Goal: Information Seeking & Learning: Learn about a topic

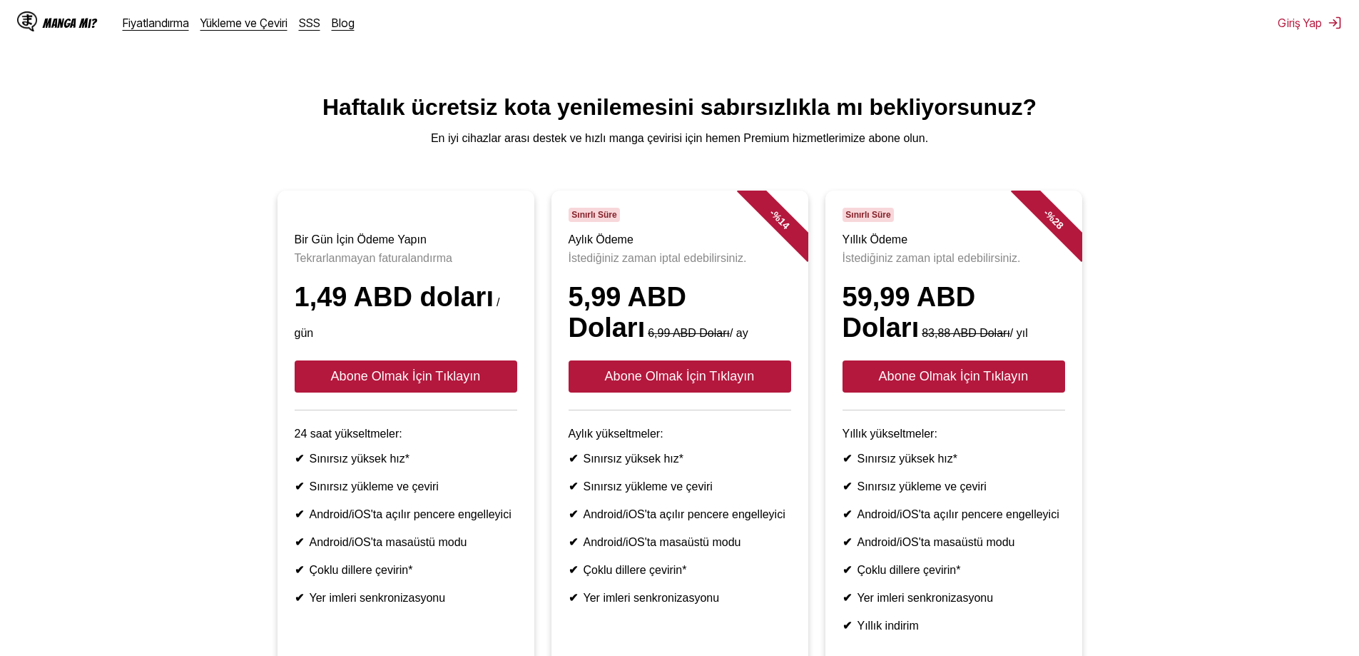
click at [1206, 360] on ul "Bir Gün İçin Ödeme Yapın Tekrarlanmayan faturalandırma 1,49 ABD doları / gün Ab…" at bounding box center [679, 435] width 1336 height 490
click at [978, 392] on button "Abone Olmak İçin Tıklayın" at bounding box center [953, 376] width 223 height 32
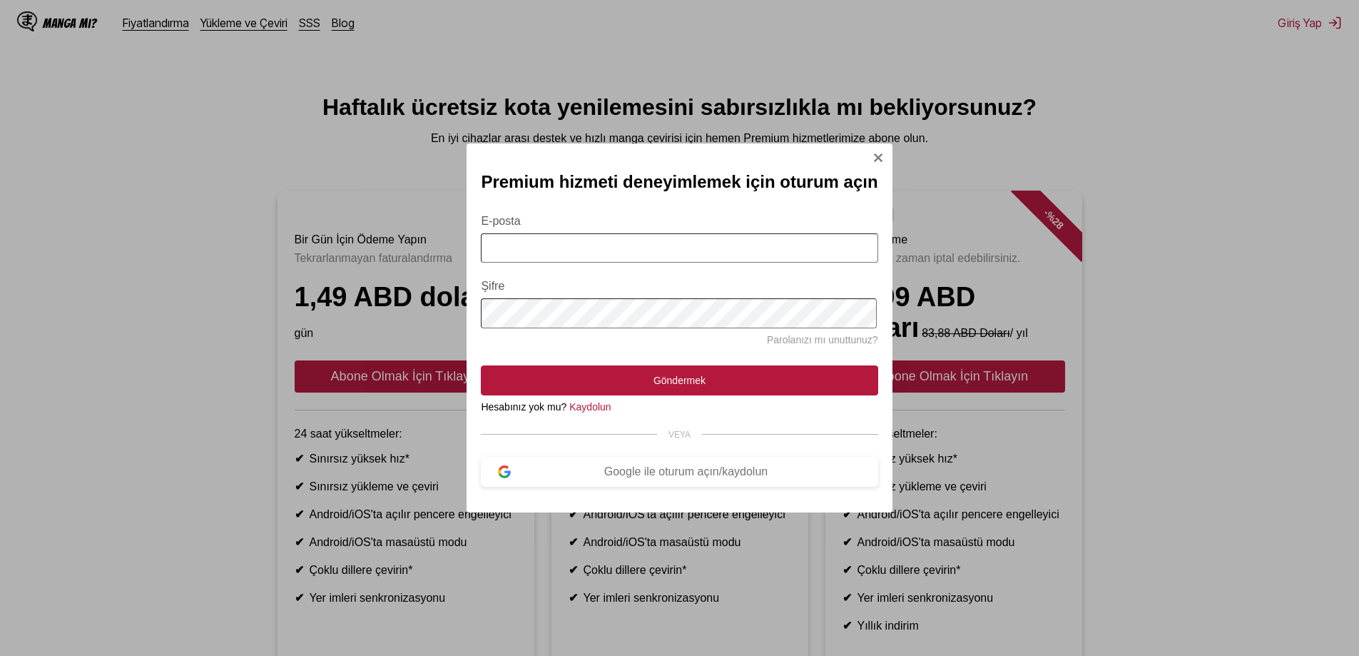
click at [878, 153] on img "Oturum Açma Modalı" at bounding box center [877, 157] width 11 height 11
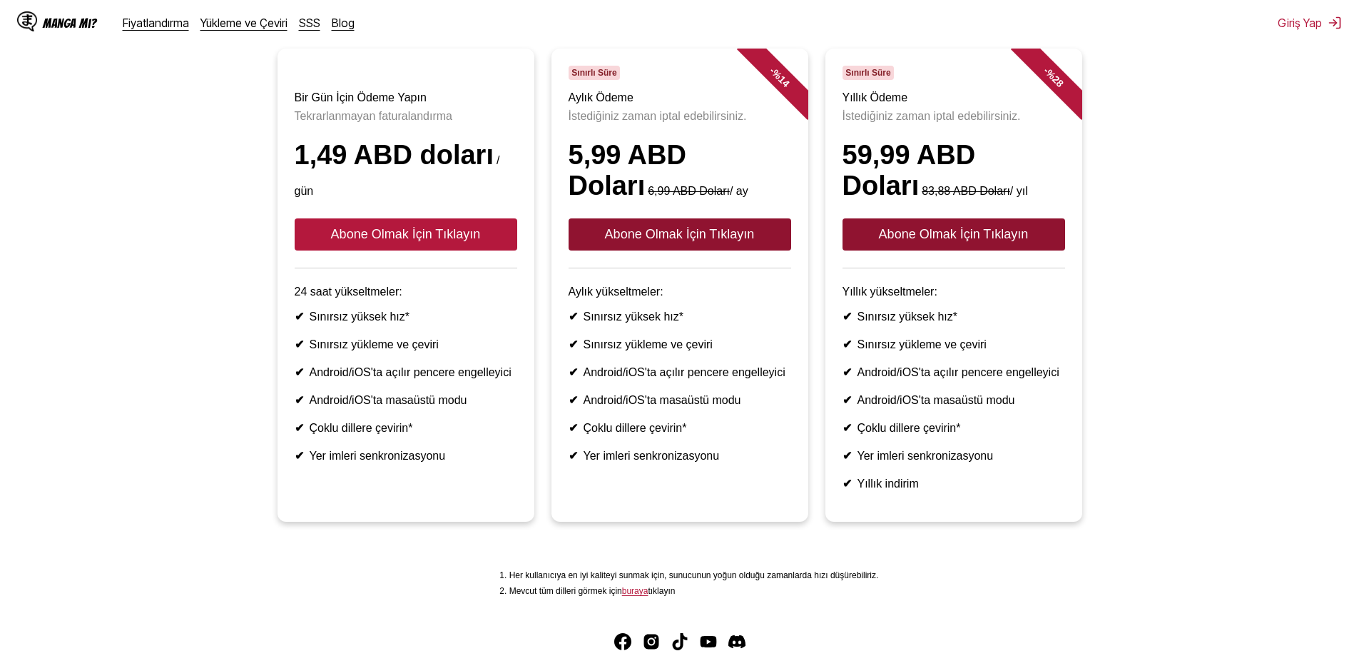
scroll to position [143, 0]
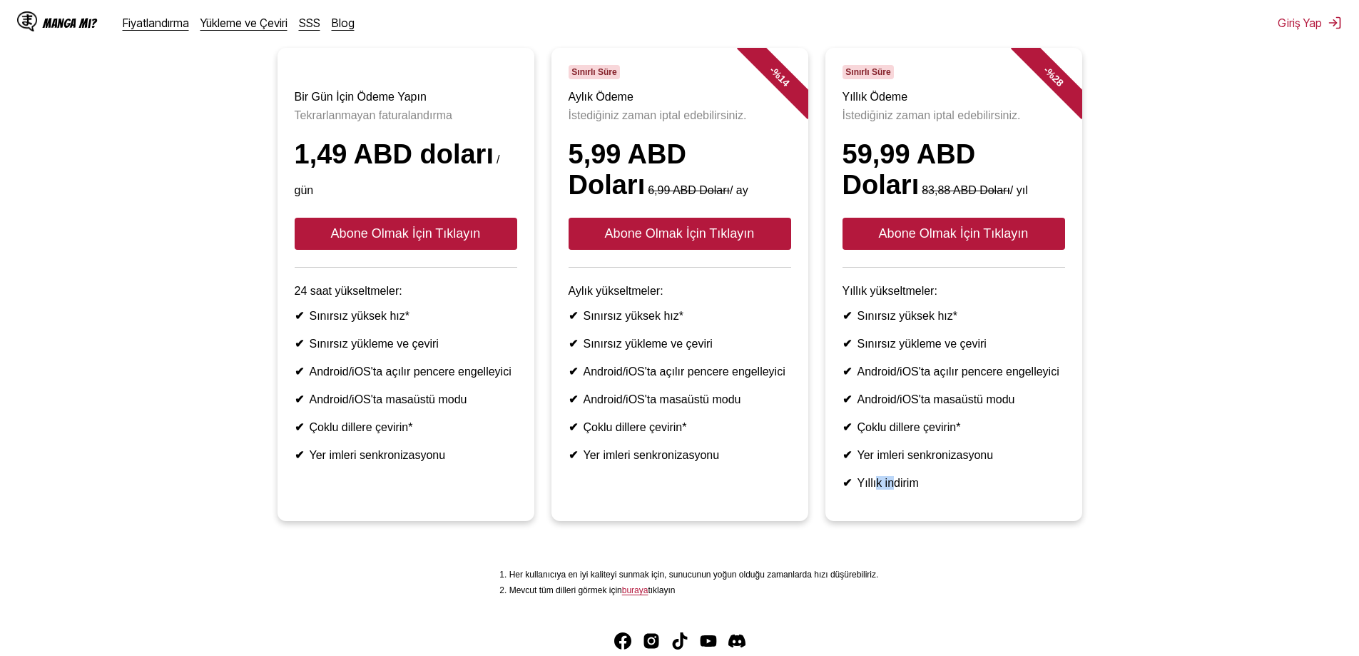
drag, startPoint x: 888, startPoint y: 520, endPoint x: 842, endPoint y: 523, distance: 46.5
click at [866, 489] on font "Yıllık indirim" at bounding box center [887, 482] width 61 height 12
click at [844, 489] on font "✔" at bounding box center [846, 482] width 9 height 12
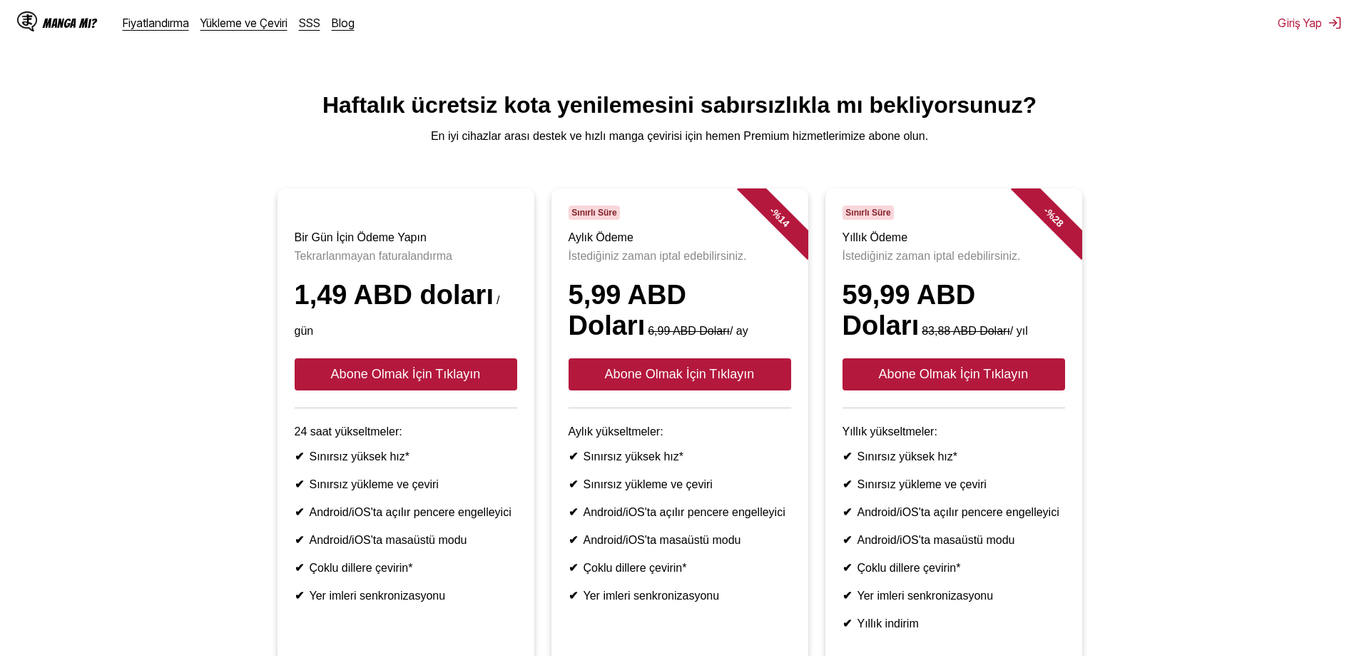
scroll to position [0, 0]
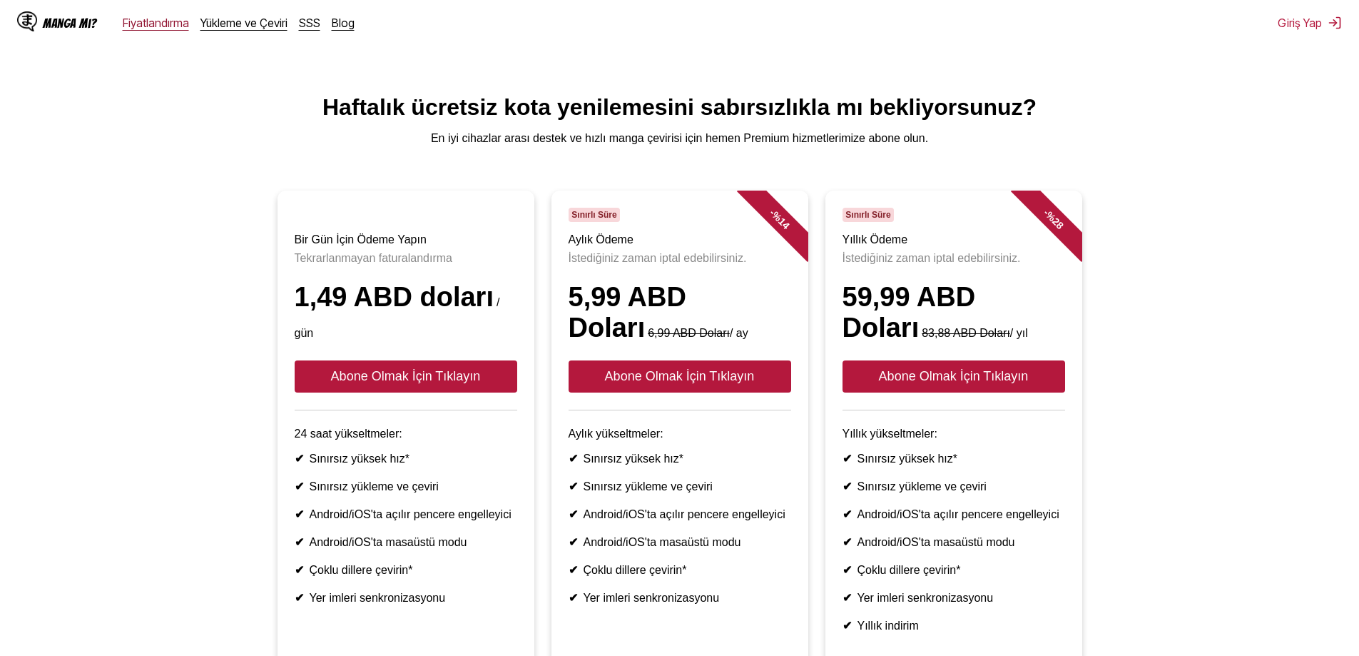
click at [153, 20] on font "Fiyatlandırma" at bounding box center [156, 23] width 66 height 14
click at [257, 16] on font "Yükleme ve Çeviri" at bounding box center [243, 23] width 87 height 14
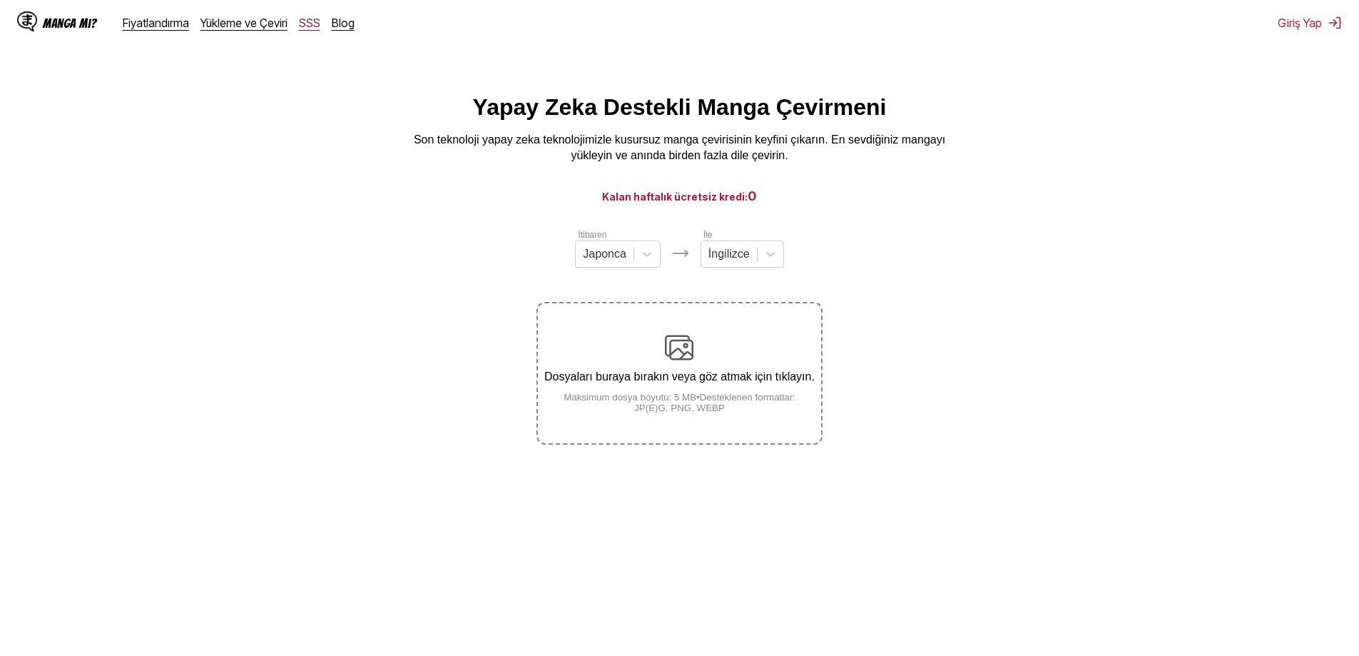
click at [312, 25] on font "SSS" at bounding box center [309, 23] width 21 height 14
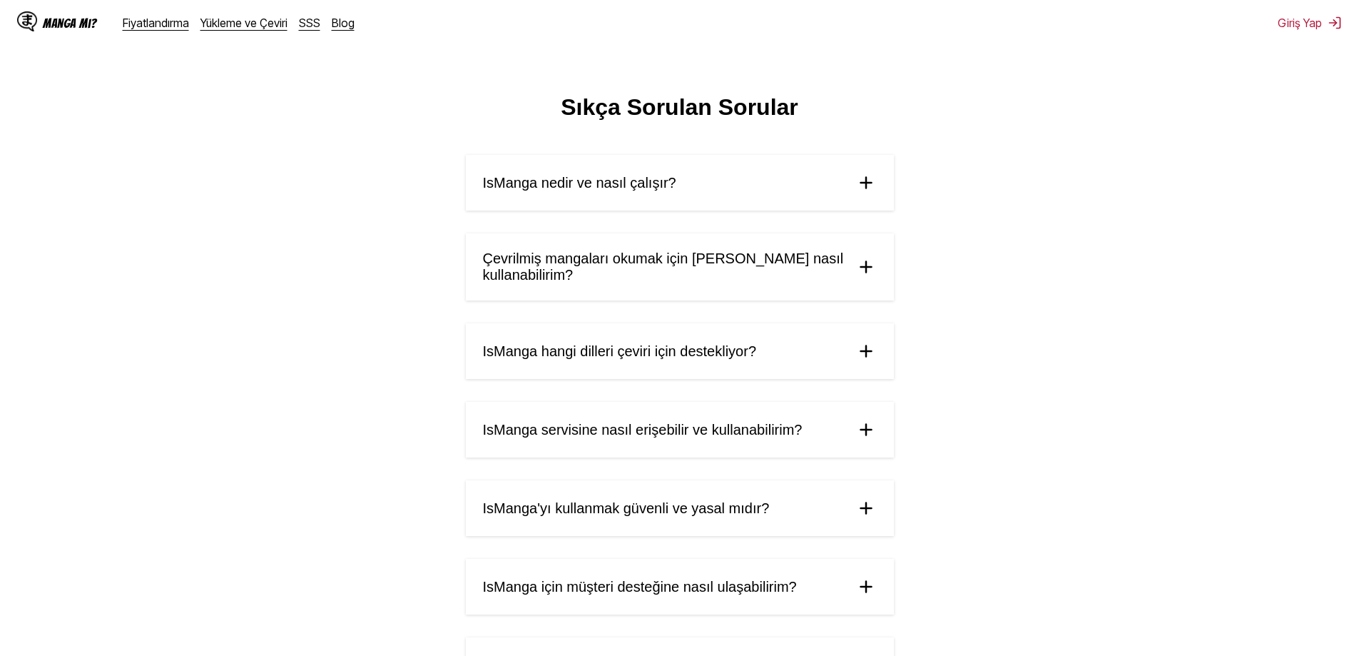
click at [679, 178] on summary "IsManga nedir ve nasıl çalışır?" at bounding box center [680, 183] width 428 height 56
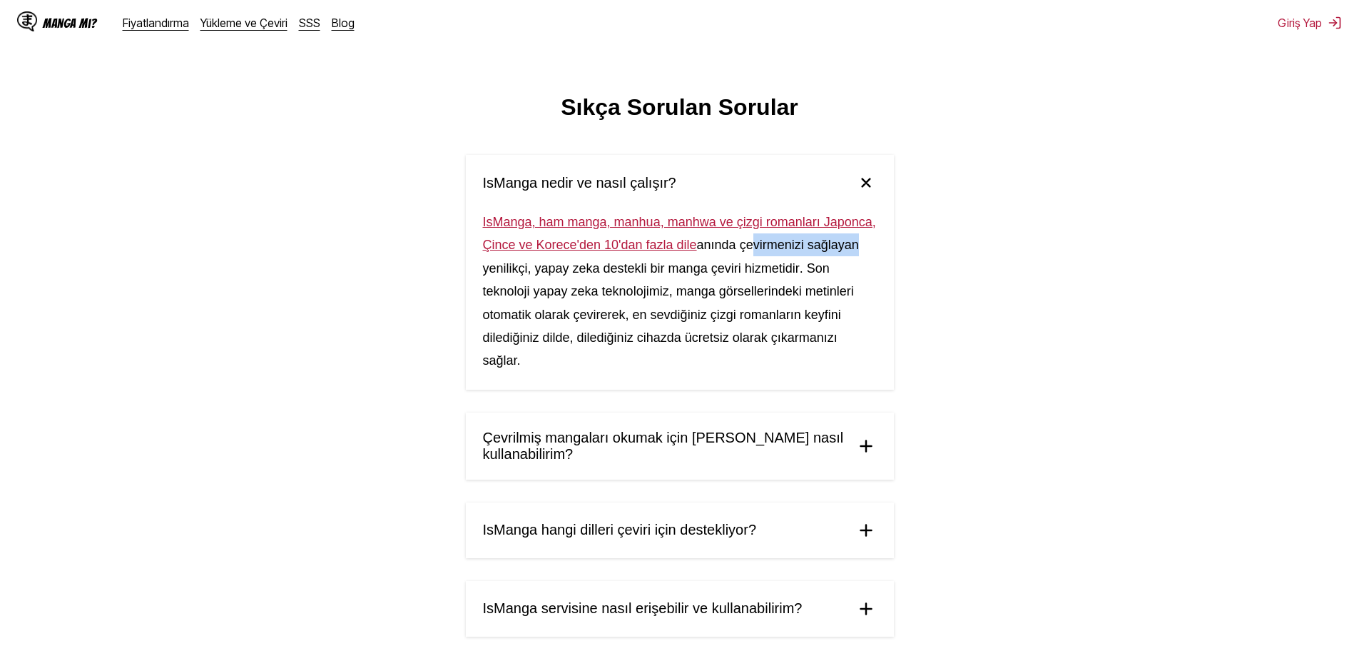
drag, startPoint x: 743, startPoint y: 250, endPoint x: 850, endPoint y: 244, distance: 106.5
click at [850, 244] on font "anında çevirmenizi sağlayan yenilikçi, yapay zeka destekli bir manga çeviri hiz…" at bounding box center [671, 256] width 376 height 37
drag, startPoint x: 509, startPoint y: 272, endPoint x: 773, endPoint y: 275, distance: 263.2
click at [771, 275] on font "anında çevirmenizi sağlayan yenilikçi, yapay zeka destekli bir manga çeviri hiz…" at bounding box center [671, 256] width 376 height 37
drag, startPoint x: 810, startPoint y: 276, endPoint x: 795, endPoint y: 292, distance: 22.7
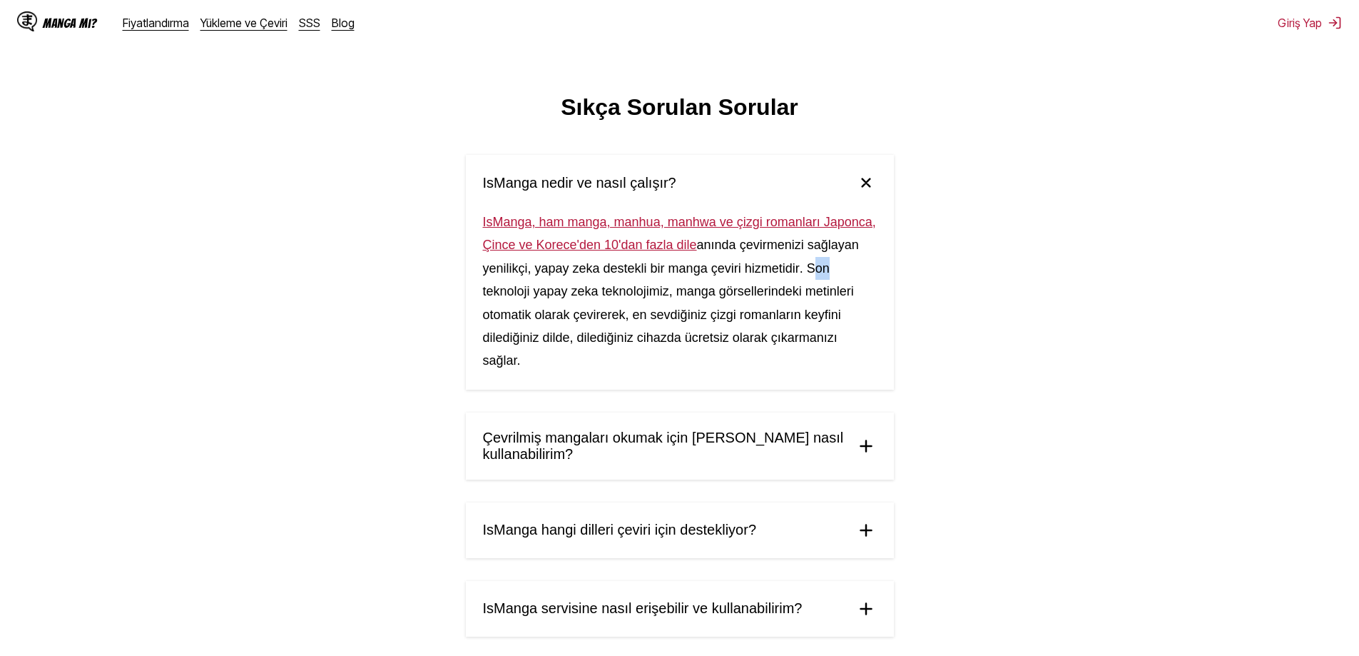
click at [839, 276] on div "IsManga, ham manga, manhua, manhwa ve çizgi romanları Japonca, Çince ve Korece'…" at bounding box center [680, 299] width 428 height 179
drag, startPoint x: 559, startPoint y: 286, endPoint x: 663, endPoint y: 296, distance: 105.3
click at [651, 296] on div "IsManga, ham manga, manhua, manhwa ve çizgi romanları Japonca, Çince ve Korece'…" at bounding box center [680, 299] width 428 height 179
drag, startPoint x: 689, startPoint y: 294, endPoint x: 763, endPoint y: 292, distance: 74.2
click at [757, 292] on font ". Son teknoloji yapay zeka teknolojimiz, manga görsellerindeki metinleri otomat…" at bounding box center [668, 314] width 371 height 107
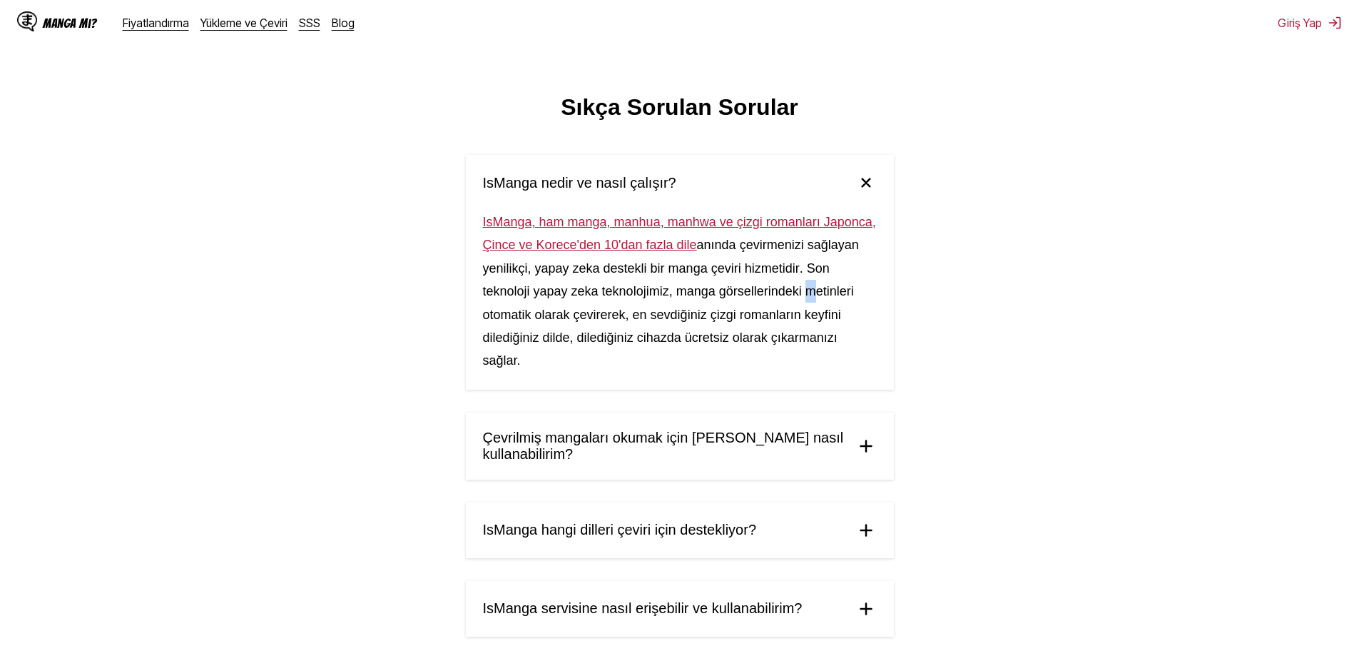
click at [815, 292] on font ". Son teknoloji yapay zeka teknolojimiz, manga görsellerindeki metinleri otomat…" at bounding box center [668, 314] width 371 height 107
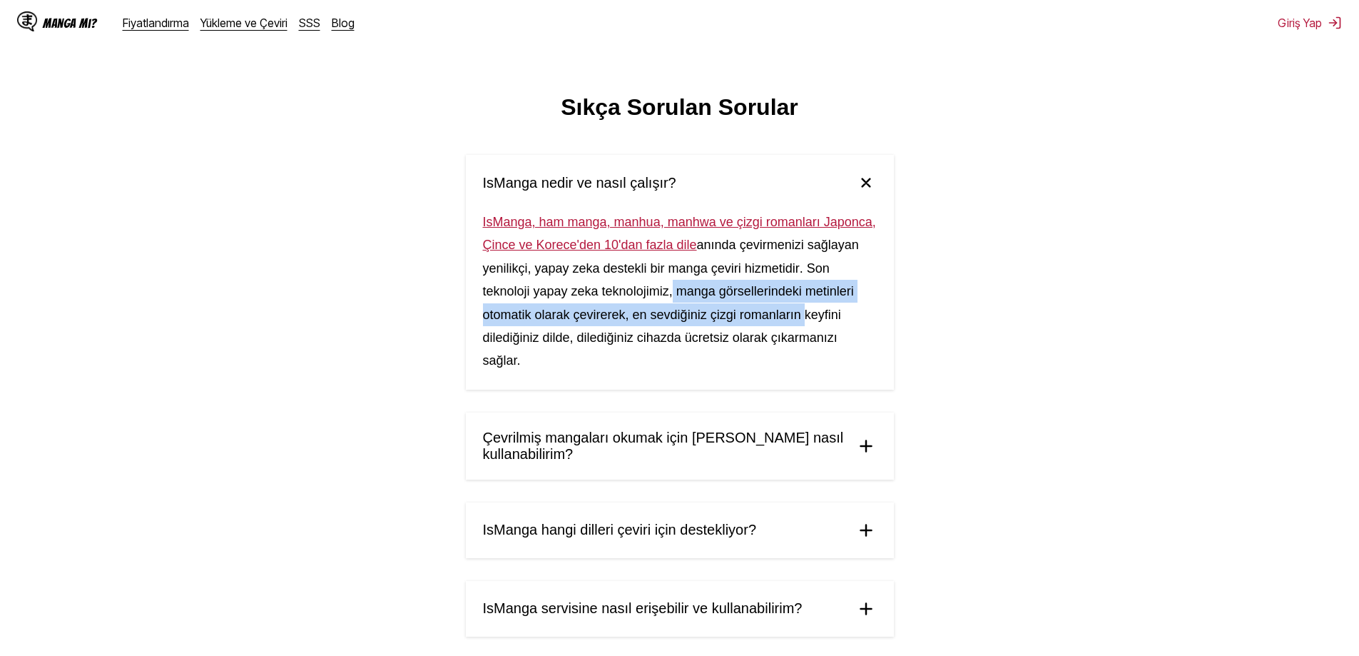
drag, startPoint x: 687, startPoint y: 300, endPoint x: 770, endPoint y: 320, distance: 85.1
click at [801, 310] on font ". Son teknoloji yapay zeka teknolojimiz, manga görsellerindeki metinleri otomat…" at bounding box center [668, 314] width 371 height 107
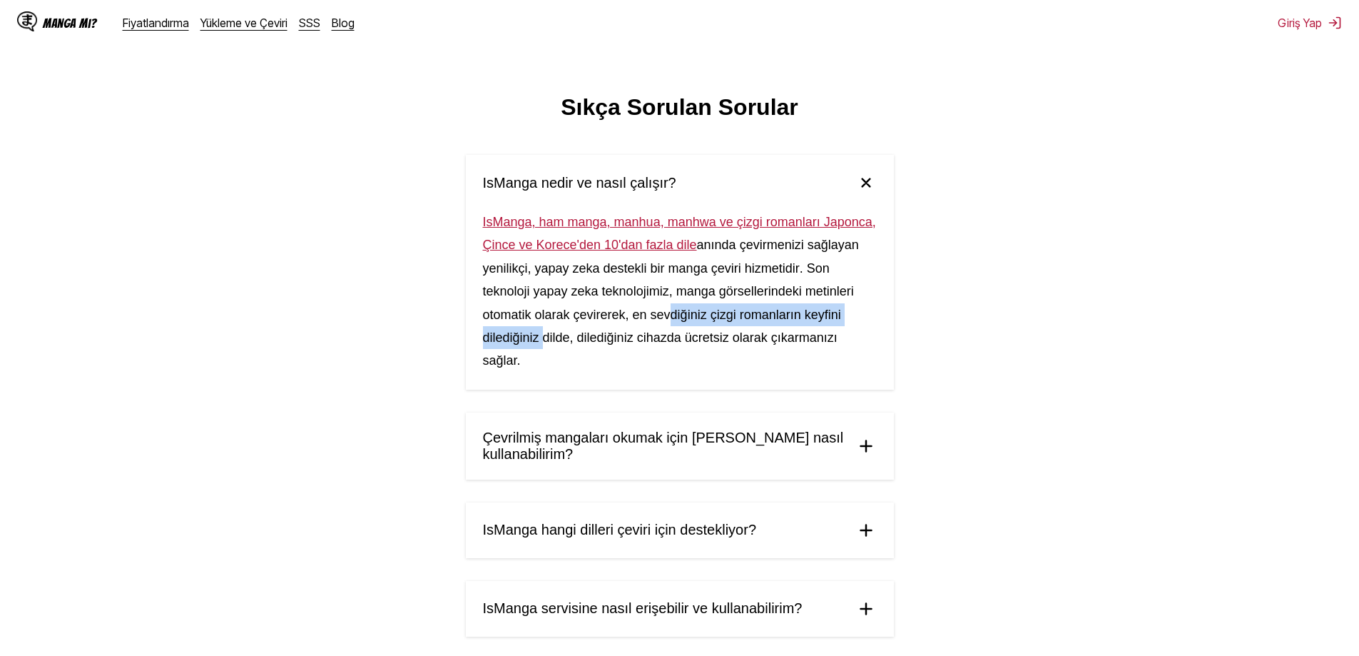
drag, startPoint x: 547, startPoint y: 332, endPoint x: 672, endPoint y: 326, distance: 125.0
click at [668, 326] on font ". Son teknoloji yapay zeka teknolojimiz, manga görsellerindeki metinleri otomat…" at bounding box center [668, 314] width 371 height 107
drag, startPoint x: 705, startPoint y: 345, endPoint x: 713, endPoint y: 341, distance: 8.9
click at [706, 344] on font ". Son teknoloji yapay zeka teknolojimiz, manga görsellerindeki metinleri otomat…" at bounding box center [668, 314] width 371 height 107
drag, startPoint x: 708, startPoint y: 301, endPoint x: 729, endPoint y: 307, distance: 21.5
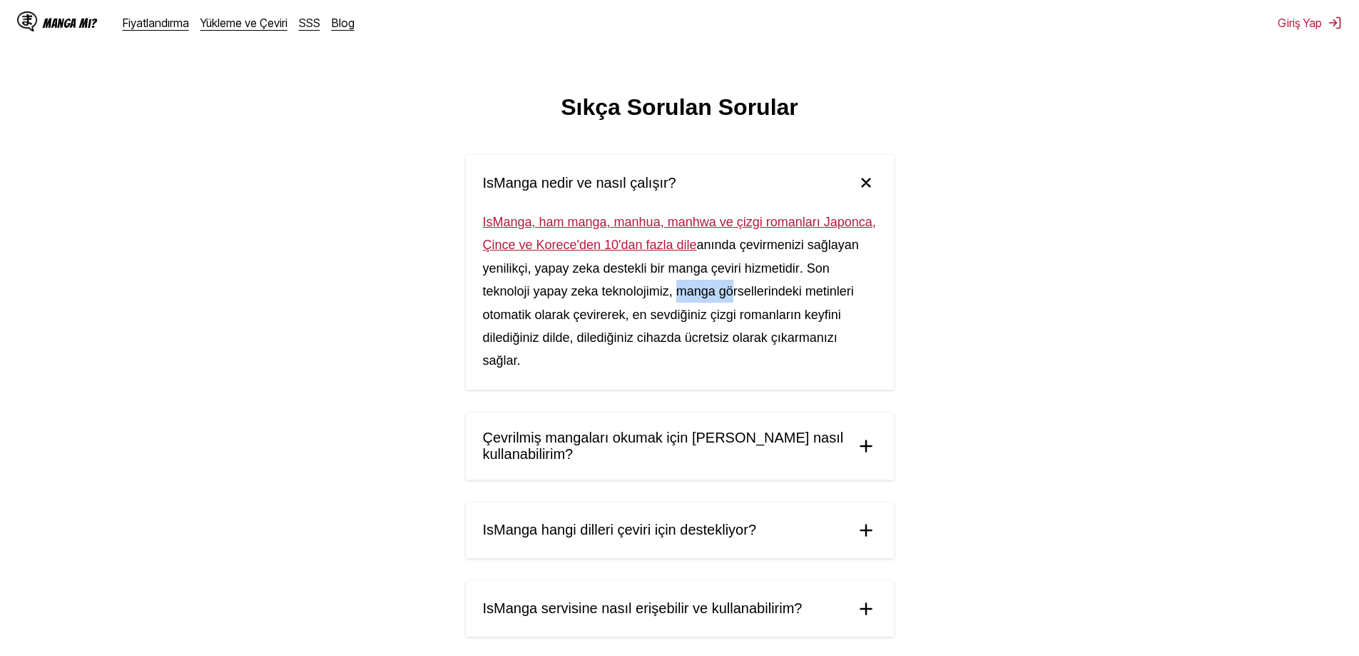
click at [731, 307] on div "IsManga, ham manga, manhua, manhwa ve çizgi romanları Japonca, Çince ve Korece'…" at bounding box center [680, 299] width 428 height 179
click at [496, 310] on font ". Son teknoloji yapay zeka teknolojimiz, manga görsellerindeki metinleri otomat…" at bounding box center [668, 314] width 371 height 107
drag, startPoint x: 590, startPoint y: 325, endPoint x: 609, endPoint y: 329, distance: 19.6
click at [608, 329] on div "IsManga, ham manga, manhua, manhwa ve çizgi romanları Japonca, Çince ve Korece'…" at bounding box center [680, 299] width 428 height 179
click at [646, 326] on font ". Son teknoloji yapay zeka teknolojimiz, manga görsellerindeki metinleri otomat…" at bounding box center [668, 314] width 371 height 107
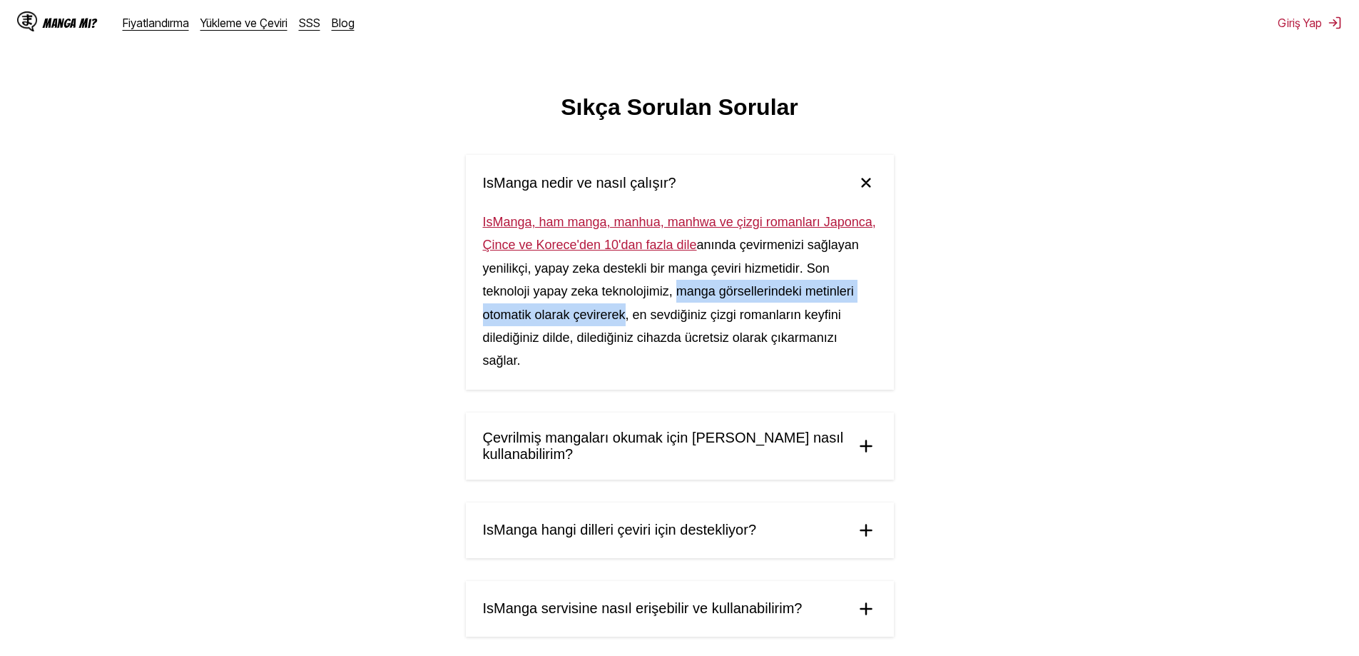
drag, startPoint x: 676, startPoint y: 295, endPoint x: 625, endPoint y: 320, distance: 57.1
click at [625, 320] on font ". Son teknoloji yapay zeka teknolojimiz, manga görsellerindeki metinleri otomat…" at bounding box center [668, 314] width 371 height 107
copy font "manga görsellerindeki metinleri otomatik olarak çevirerek"
